Goal: Task Accomplishment & Management: Use online tool/utility

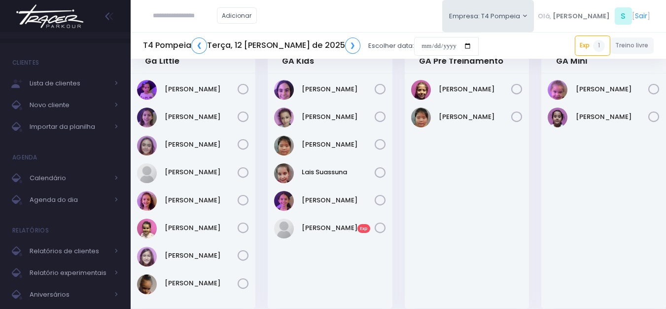
scroll to position [49, 0]
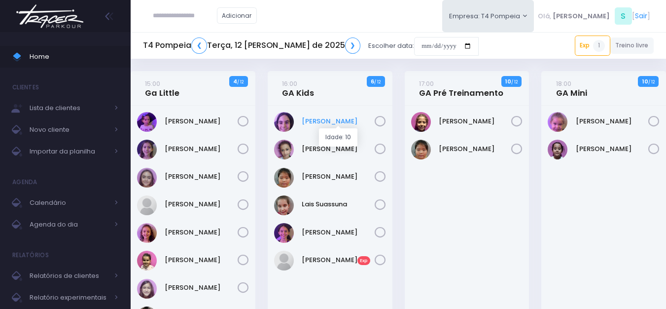
click at [335, 122] on link "Antonella Rossi" at bounding box center [338, 121] width 73 height 10
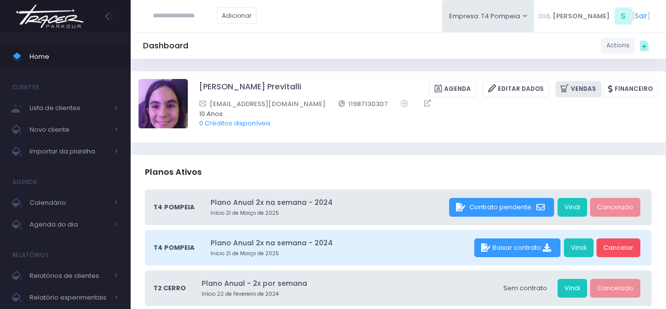
click at [591, 84] on link "Vendas" at bounding box center [579, 89] width 46 height 16
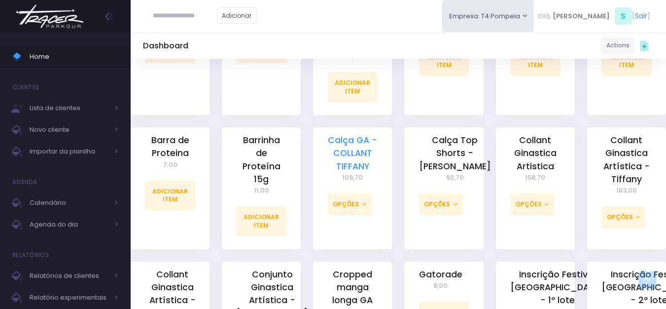
scroll to position [345, 0]
